Goal: Information Seeking & Learning: Learn about a topic

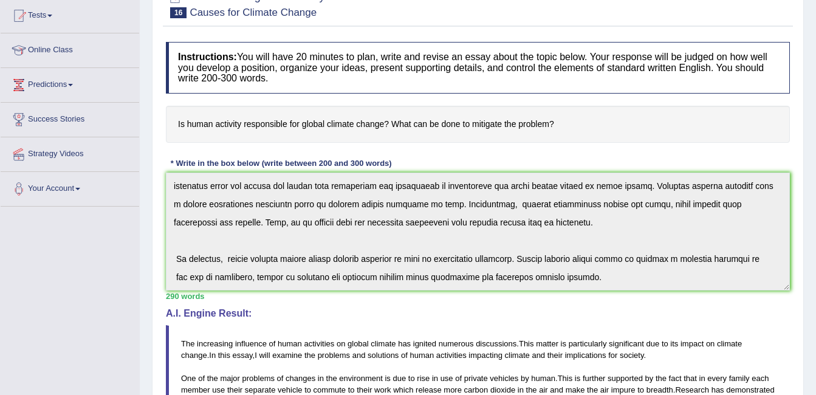
scroll to position [105, 0]
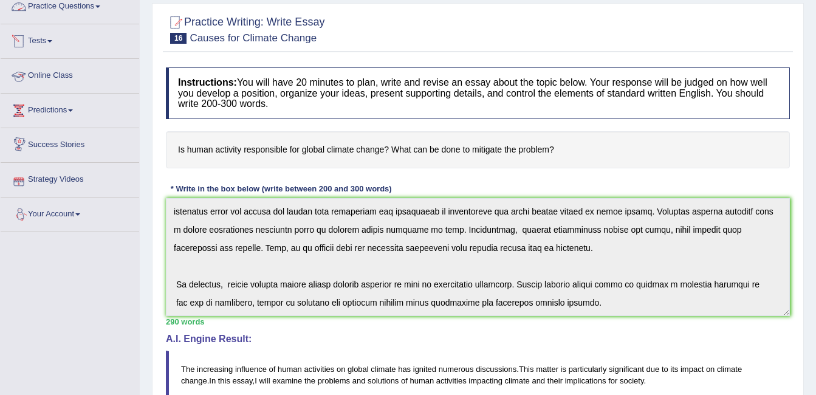
click at [52, 5] on link "Practice Questions" at bounding box center [70, 5] width 139 height 30
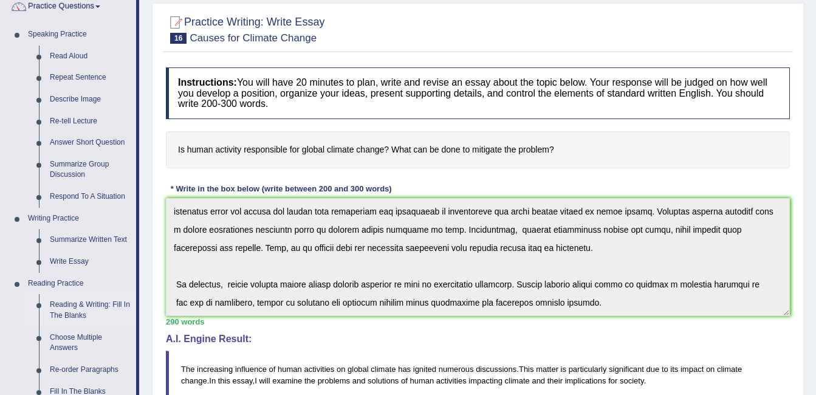
click at [78, 310] on link "Reading & Writing: Fill In The Blanks" at bounding box center [90, 310] width 92 height 32
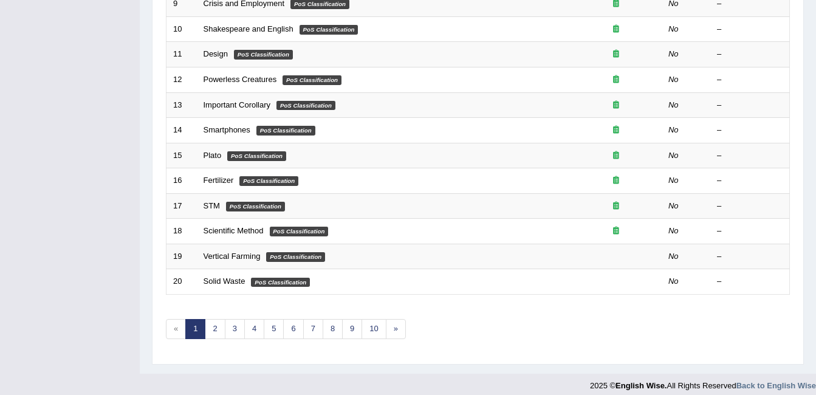
scroll to position [409, 0]
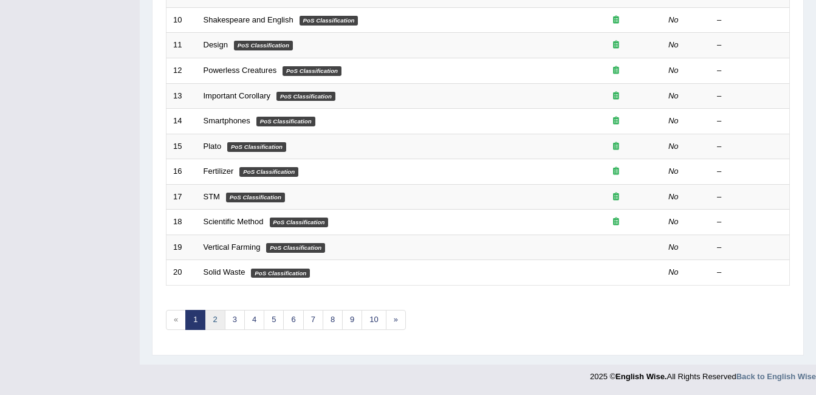
click at [211, 317] on link "2" at bounding box center [215, 320] width 20 height 20
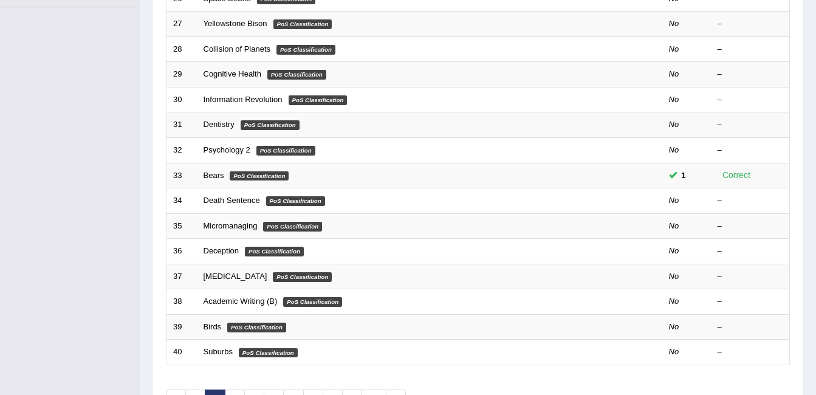
scroll to position [340, 0]
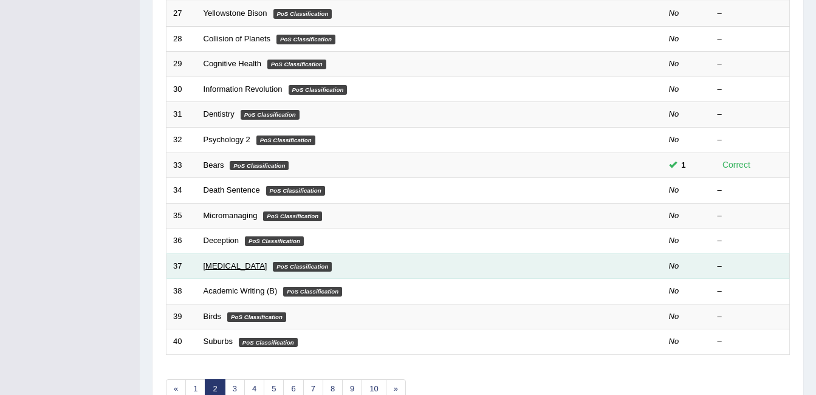
click at [207, 265] on link "[MEDICAL_DATA]" at bounding box center [236, 265] width 64 height 9
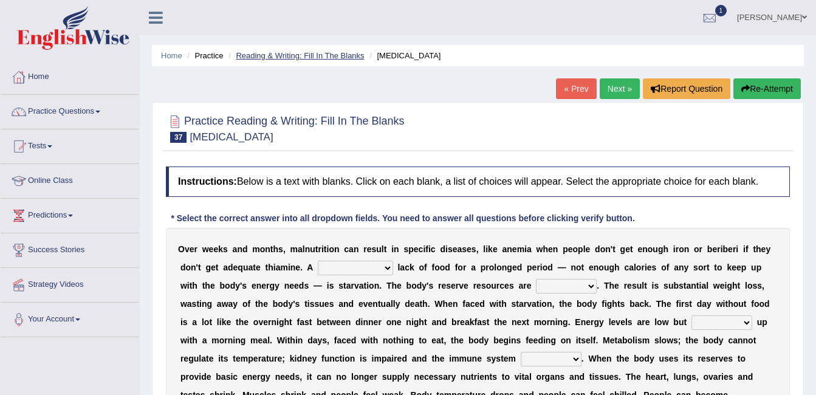
click at [275, 52] on link "Reading & Writing: Fill In The Blanks" at bounding box center [300, 55] width 128 height 9
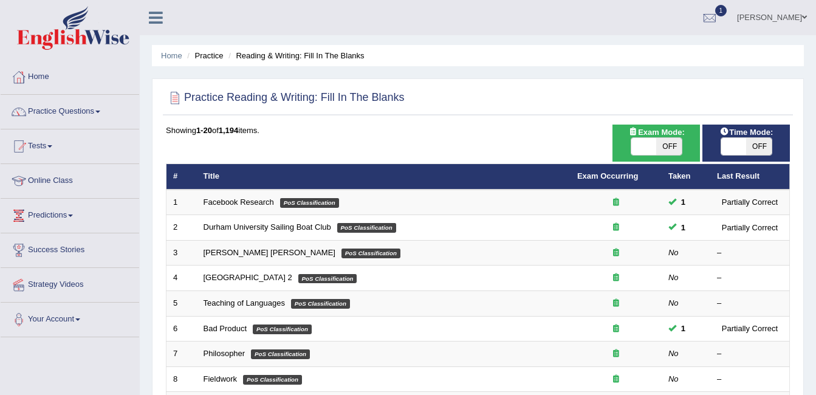
click at [658, 152] on span "OFF" at bounding box center [669, 146] width 26 height 17
checkbox input "true"
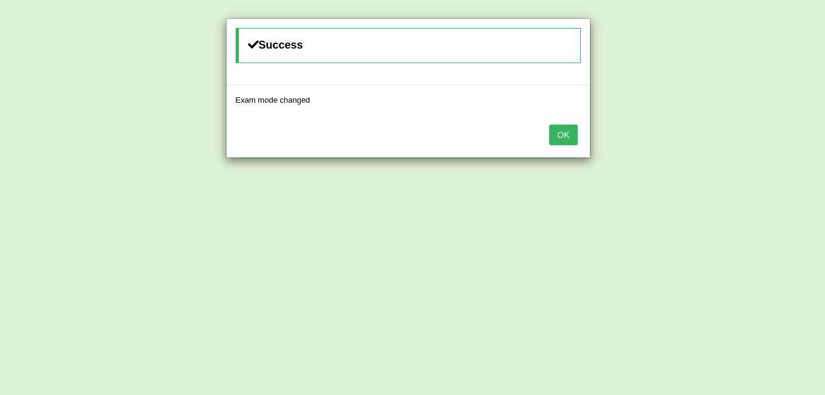
click at [564, 137] on button "OK" at bounding box center [563, 135] width 28 height 21
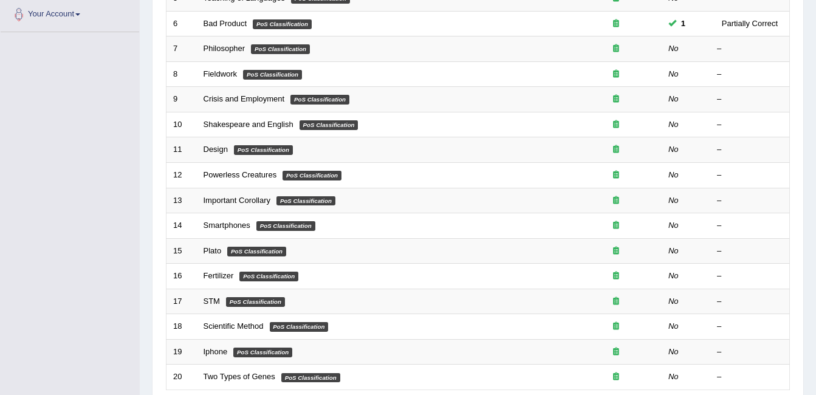
scroll to position [409, 0]
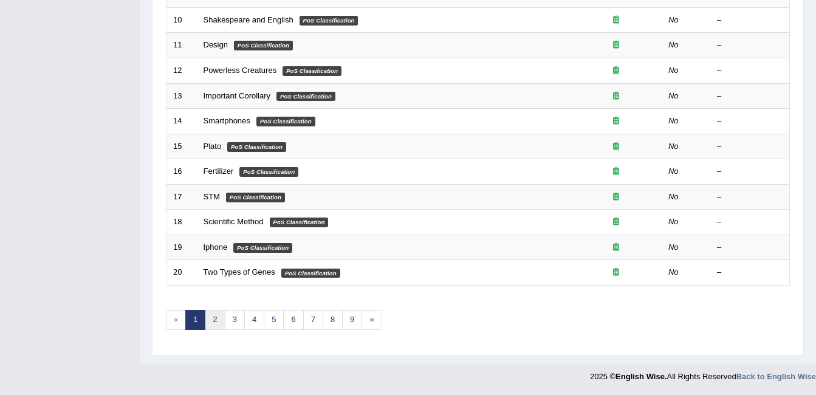
click at [214, 323] on link "2" at bounding box center [215, 320] width 20 height 20
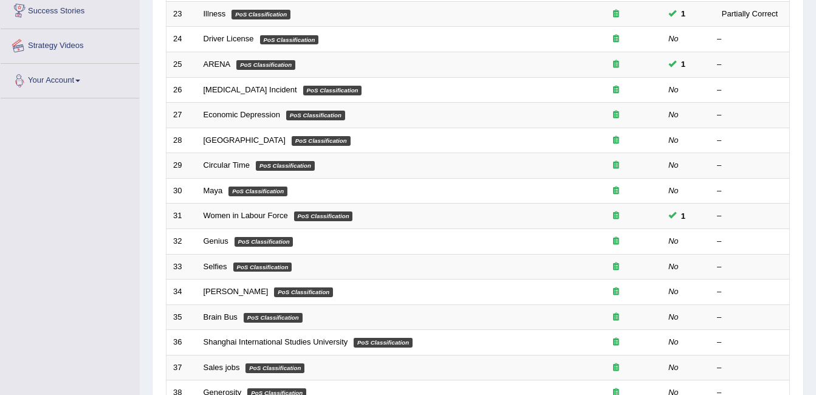
scroll to position [243, 0]
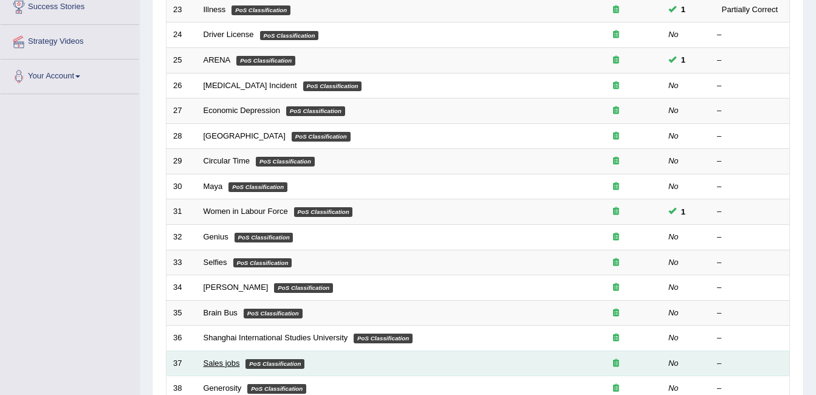
click at [216, 365] on link "Sales jobs" at bounding box center [222, 362] width 36 height 9
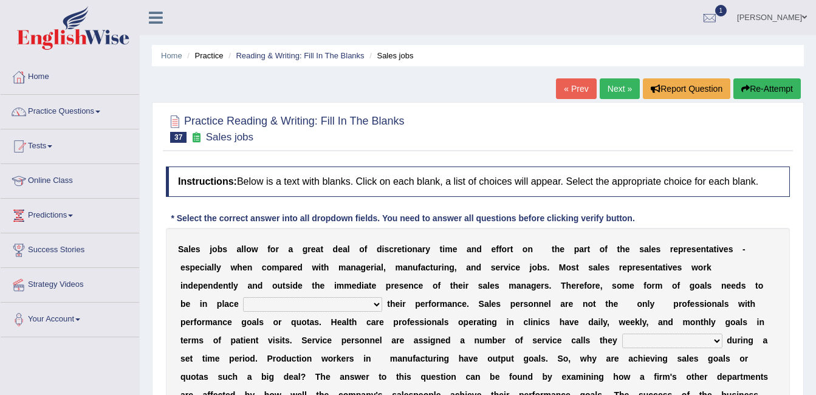
click at [304, 299] on select "as motive and guide should motivate and guide to help motivate and guide as hel…" at bounding box center [312, 304] width 139 height 15
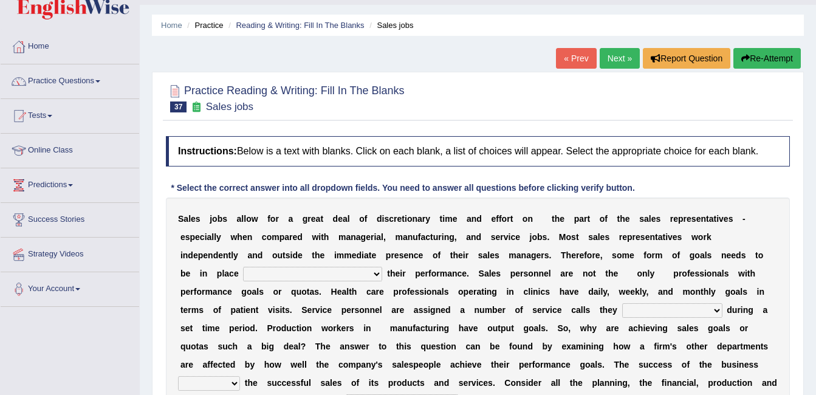
scroll to position [34, 0]
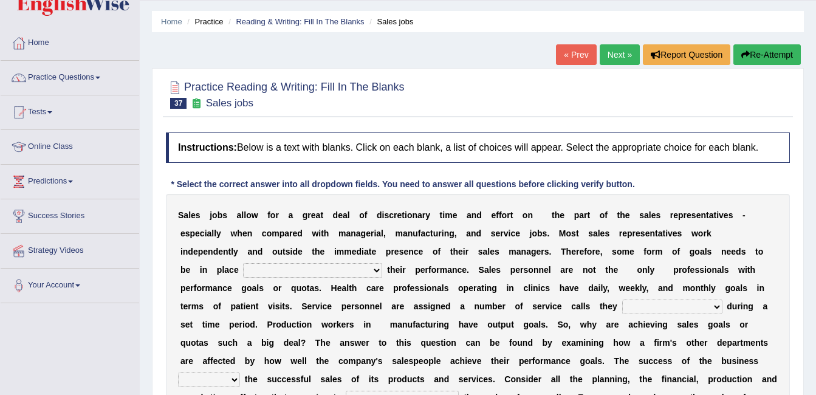
click at [305, 275] on select "as motive and guide should motivate and guide to help motivate and guide as hel…" at bounding box center [312, 270] width 139 height 15
select select "to help motivate and guide"
click at [243, 263] on select "as motive and guide should motivate and guide to help motivate and guide as hel…" at bounding box center [312, 270] width 139 height 15
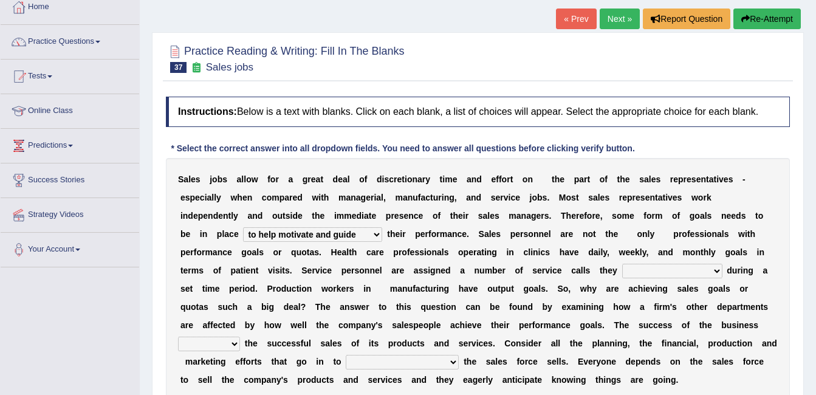
scroll to position [74, 0]
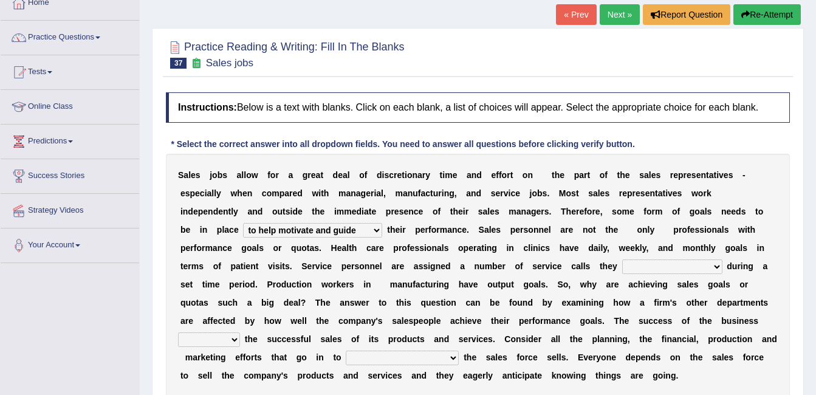
click at [622, 266] on select "can perform must perform often are performed might be performing" at bounding box center [672, 266] width 100 height 15
select select "must perform"
click at [622, 259] on select "can perform must perform often are performed might be performing" at bounding box center [672, 266] width 100 height 15
click at [240, 332] on select "hinges on is set at lasts until look ahead" at bounding box center [209, 339] width 62 height 15
select select "hinges on"
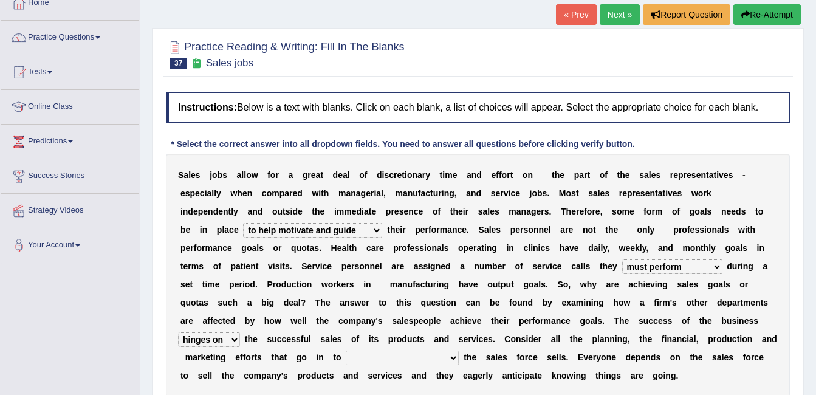
click at [240, 332] on select "hinges on is set at lasts until look ahead" at bounding box center [209, 339] width 62 height 15
click at [459, 351] on select "describing how producing what constructing how much analyzing where" at bounding box center [402, 358] width 113 height 15
select select "producing what"
click at [459, 351] on select "describing how producing what constructing how much analyzing where" at bounding box center [402, 358] width 113 height 15
drag, startPoint x: 815, startPoint y: 196, endPoint x: 816, endPoint y: 221, distance: 24.3
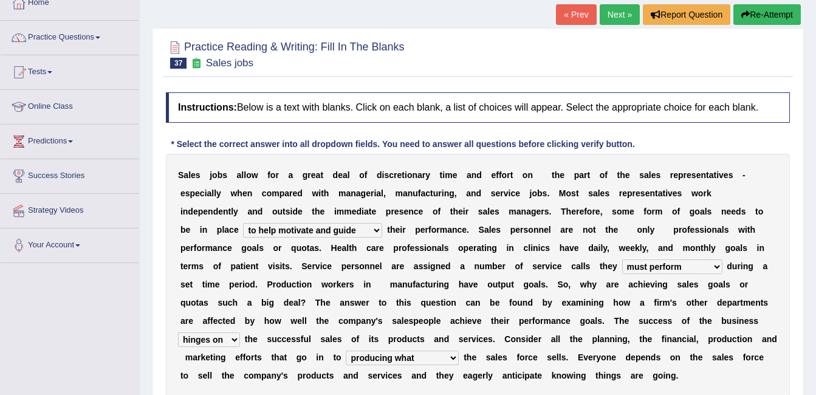
click at [815, 221] on html "Toggle navigation Home Practice Questions Speaking Practice Read Aloud Repeat S…" at bounding box center [408, 123] width 816 height 395
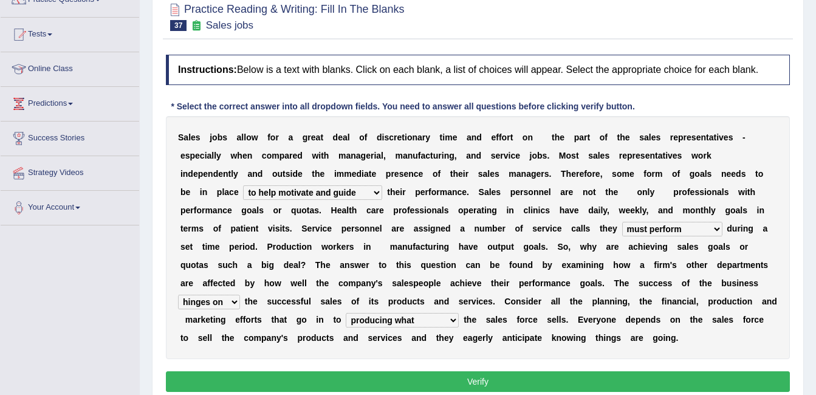
scroll to position [117, 0]
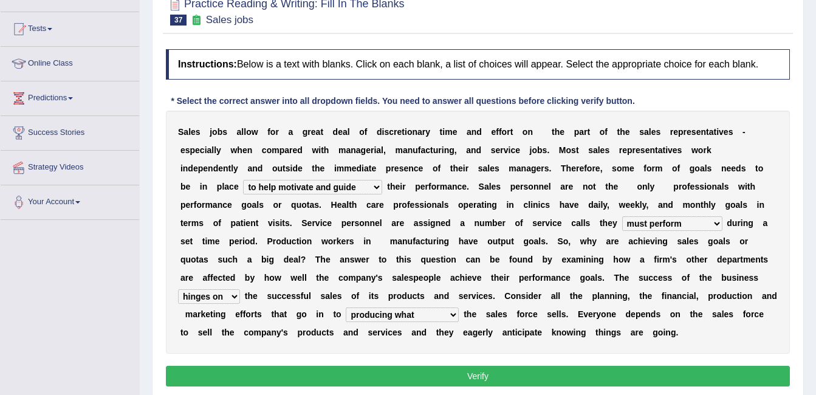
click at [510, 375] on button "Verify" at bounding box center [478, 376] width 624 height 21
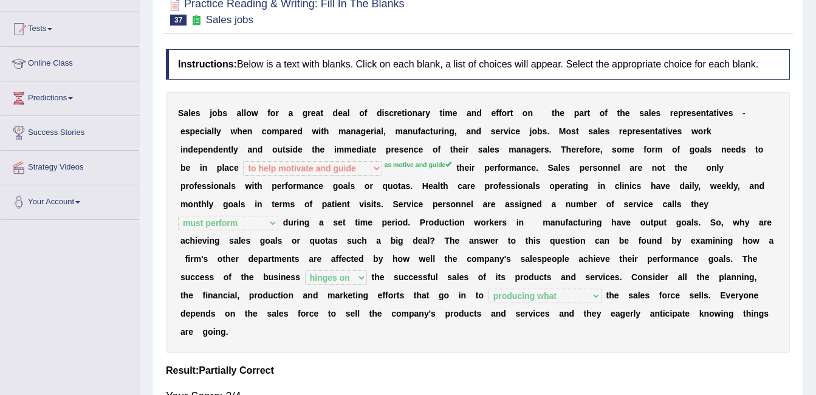
scroll to position [0, 0]
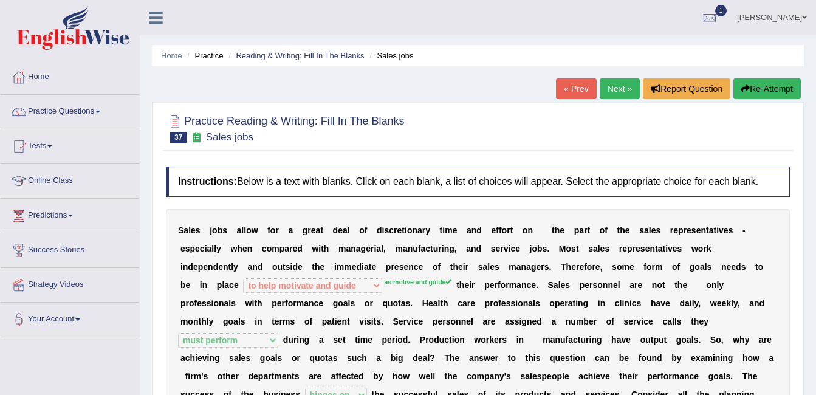
click at [613, 93] on link "Next »" at bounding box center [620, 88] width 40 height 21
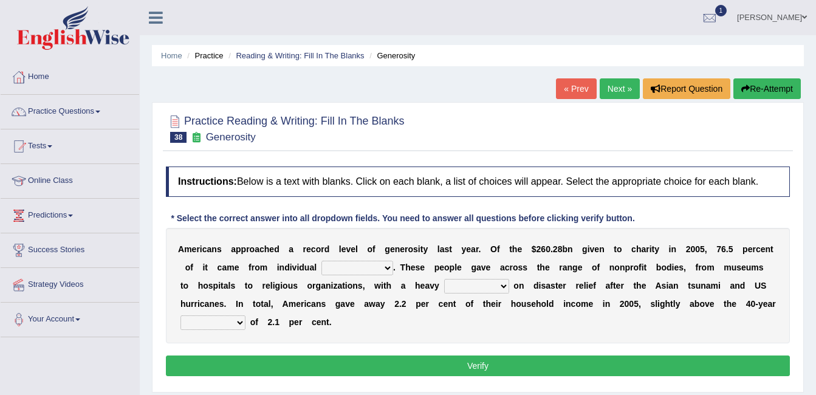
click at [338, 265] on select "donors accounts businessmen honors" at bounding box center [357, 268] width 72 height 15
select select "donors"
click at [321, 261] on select "donors accounts businessmen honors" at bounding box center [357, 268] width 72 height 15
click at [444, 285] on select "analysis imagination emphasis hypothesis" at bounding box center [476, 286] width 65 height 15
select select "emphasis"
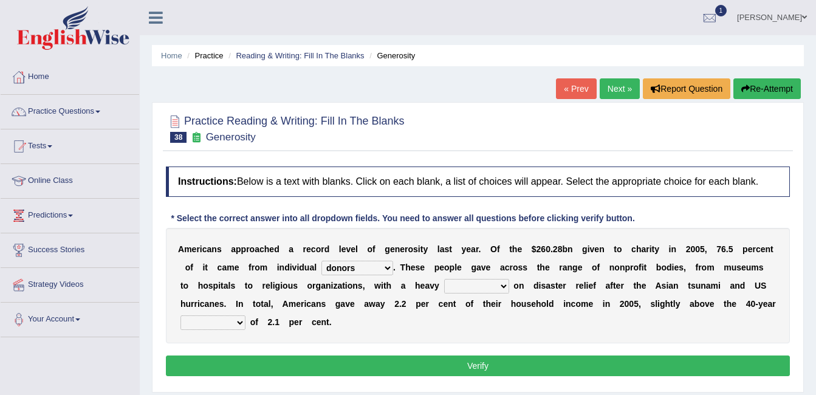
click at [444, 279] on select "analysis imagination emphasis hypothesis" at bounding box center [476, 286] width 65 height 15
click at [245, 315] on select "coverage average indebtness sovereignty" at bounding box center [212, 322] width 65 height 15
select select "average"
click at [245, 315] on select "coverage average indebtness sovereignty" at bounding box center [212, 322] width 65 height 15
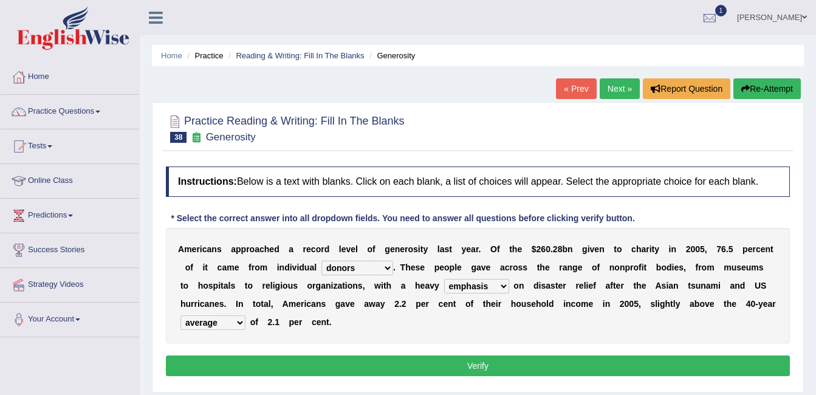
click at [518, 371] on button "Verify" at bounding box center [478, 365] width 624 height 21
